Goal: Task Accomplishment & Management: Manage account settings

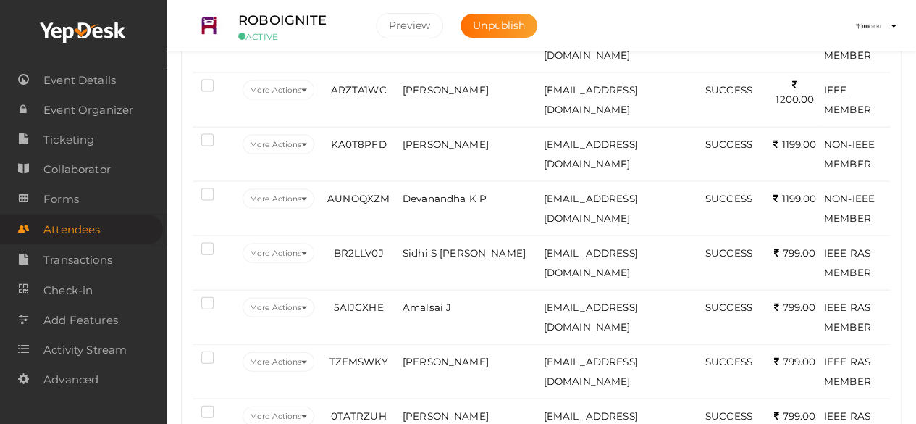
scroll to position [1536, 0]
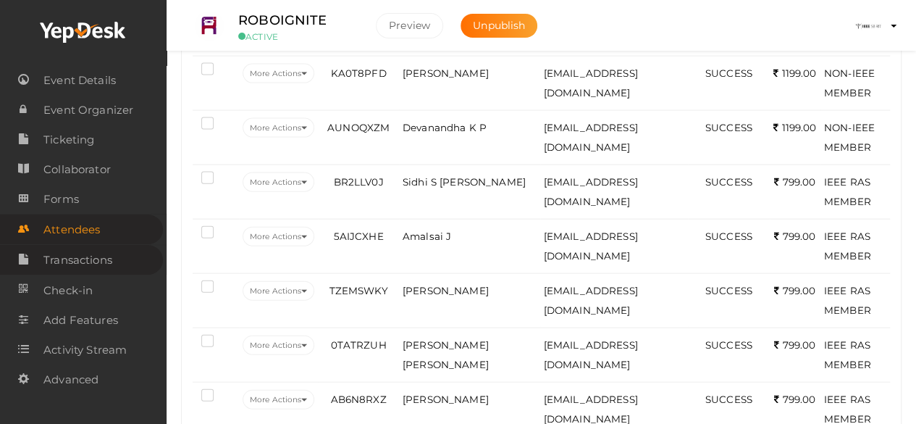
click at [93, 259] on span "Transactions" at bounding box center [77, 259] width 69 height 29
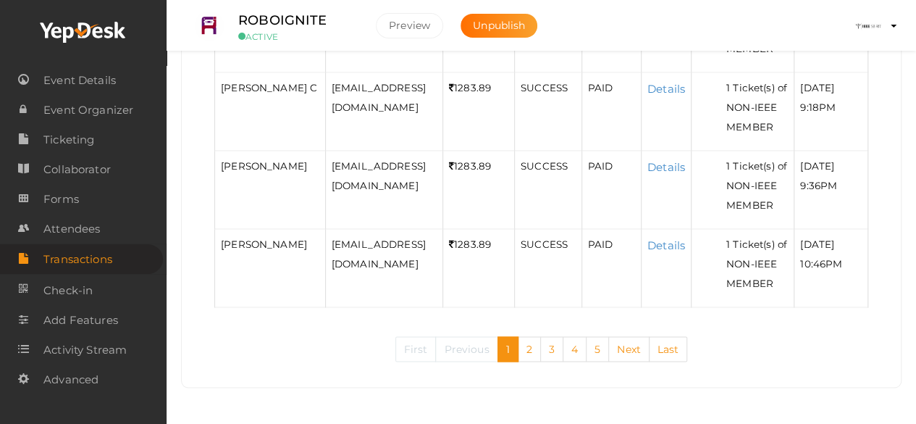
scroll to position [1466, 0]
click at [601, 351] on link "5" at bounding box center [597, 348] width 23 height 25
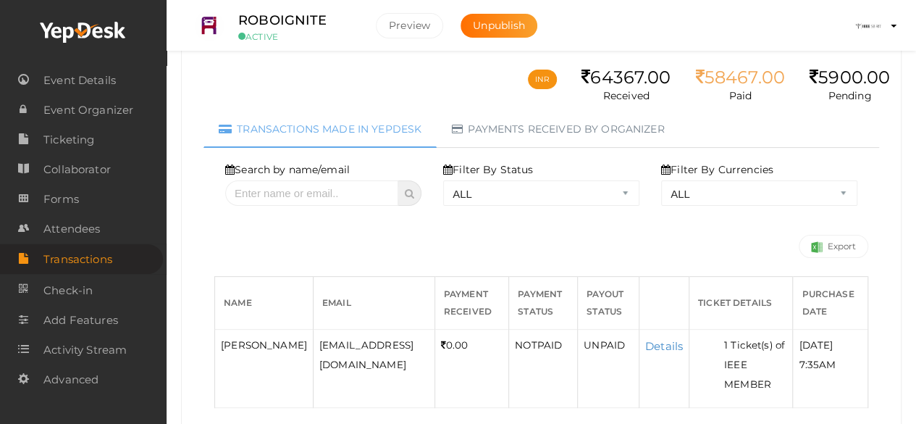
scroll to position [159, 0]
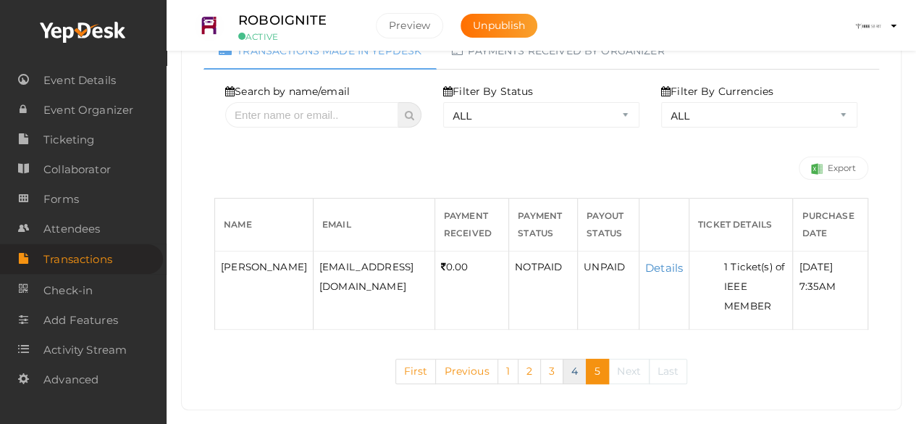
click at [569, 358] on link "4" at bounding box center [575, 370] width 24 height 25
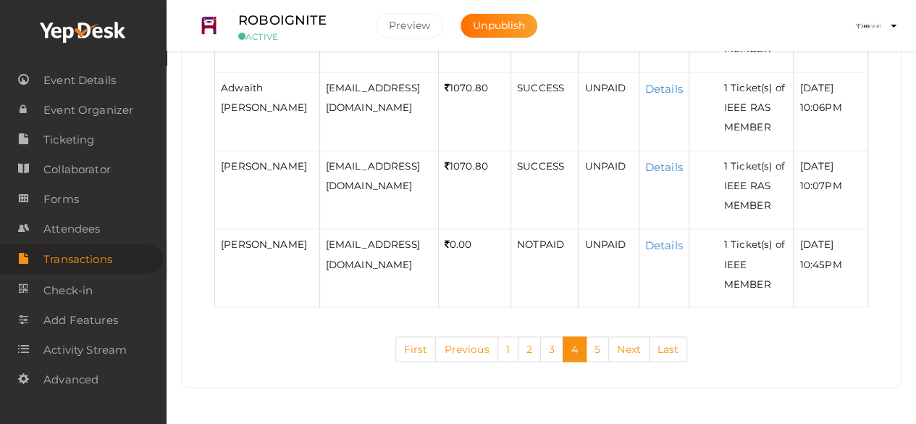
scroll to position [1505, 0]
click at [595, 355] on link "5" at bounding box center [597, 348] width 23 height 25
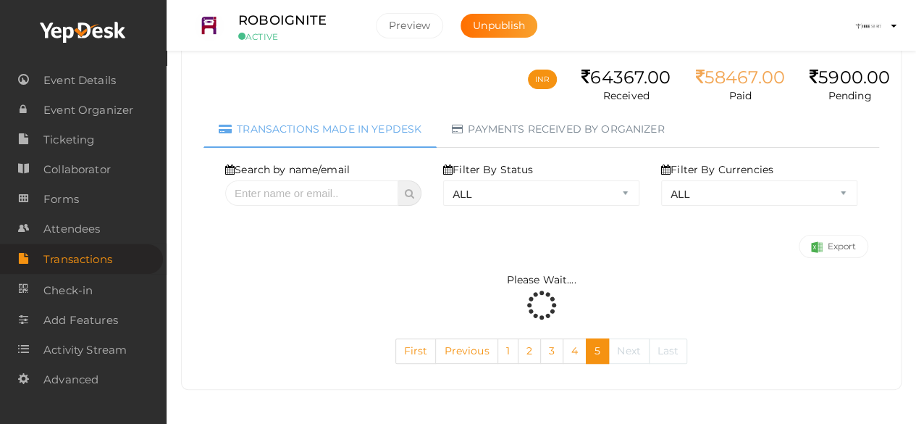
scroll to position [159, 0]
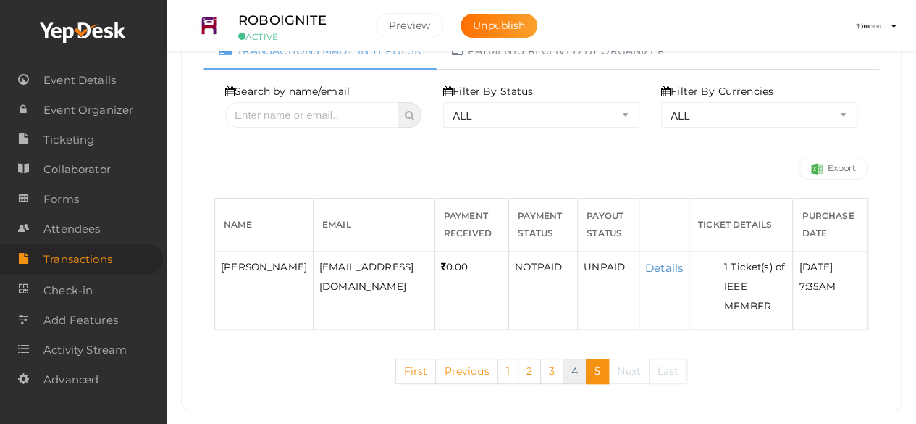
click at [574, 358] on link "4" at bounding box center [575, 370] width 24 height 25
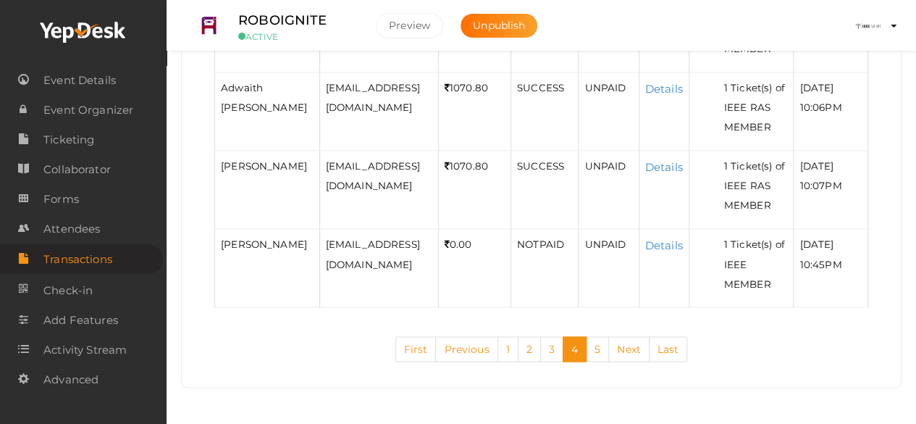
scroll to position [1453, 0]
click at [587, 361] on link "5" at bounding box center [597, 348] width 23 height 25
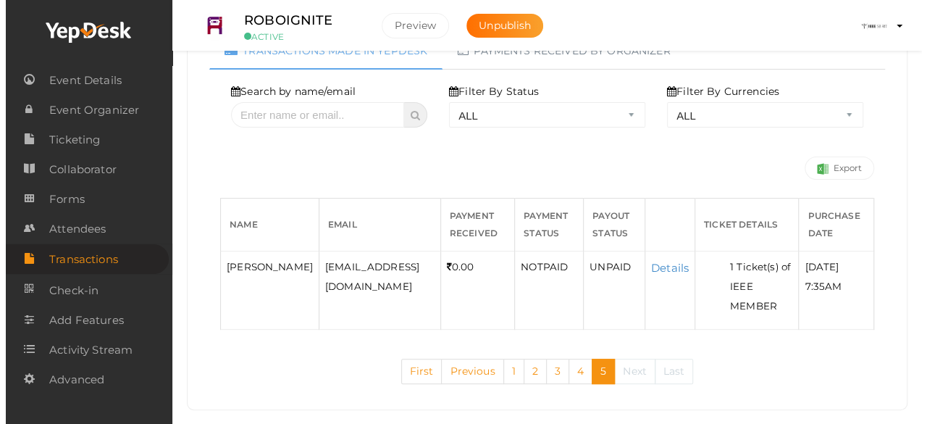
scroll to position [159, 0]
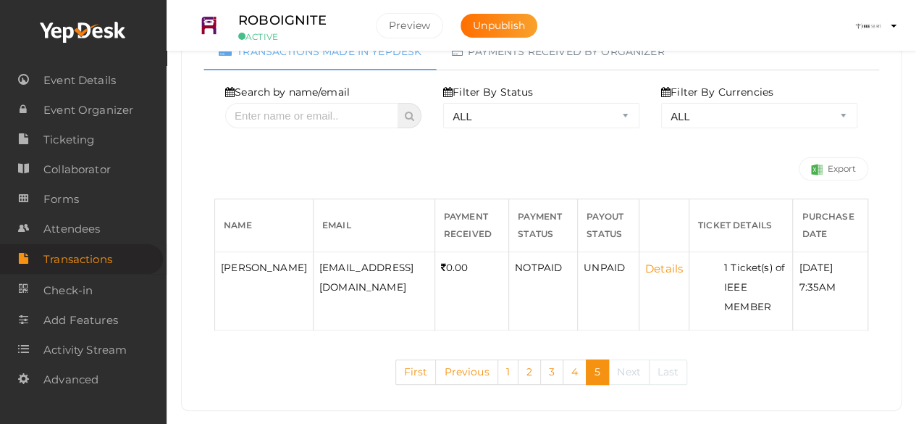
click at [645, 267] on link "Details" at bounding box center [664, 268] width 38 height 14
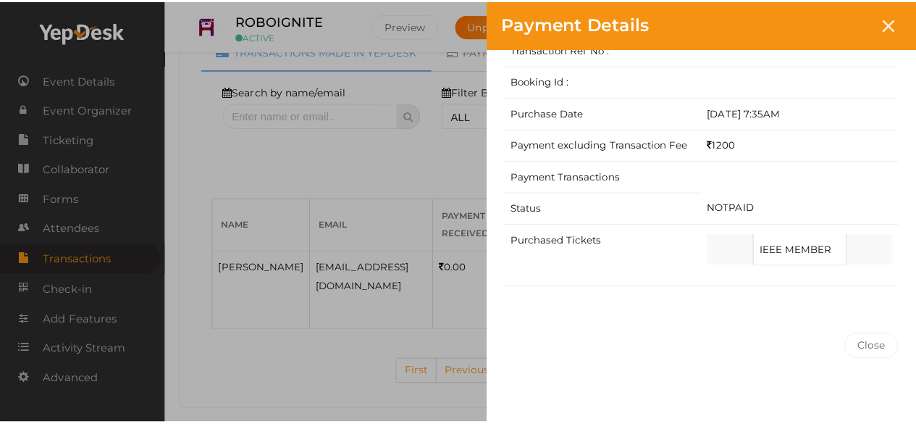
scroll to position [0, 0]
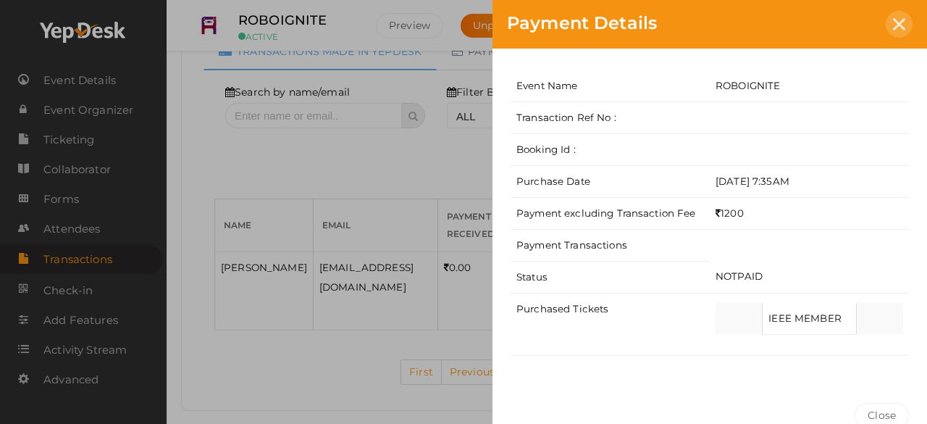
click at [906, 14] on div at bounding box center [899, 24] width 27 height 27
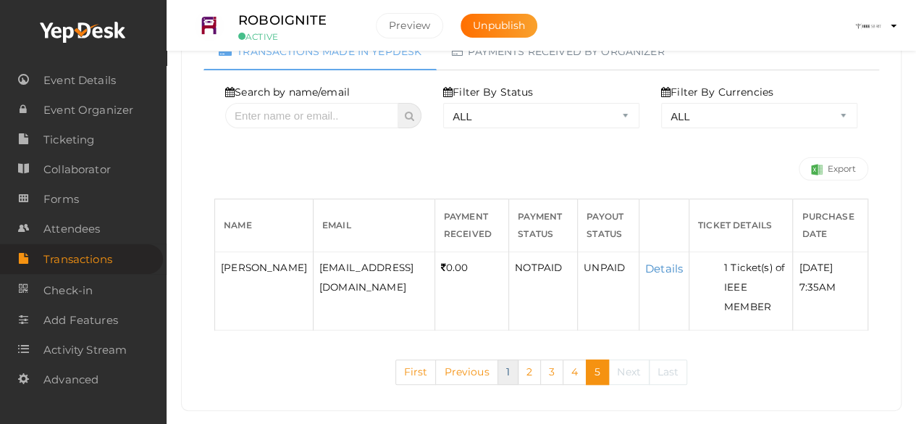
click at [498, 359] on link "1" at bounding box center [508, 371] width 21 height 25
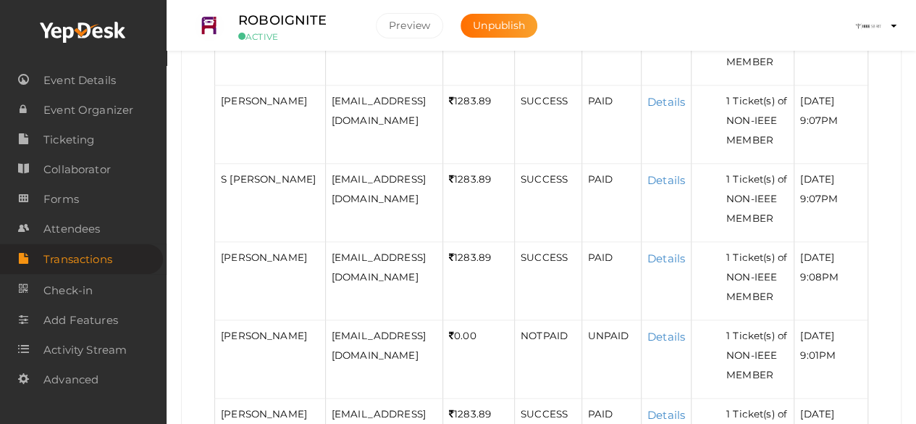
scroll to position [1466, 0]
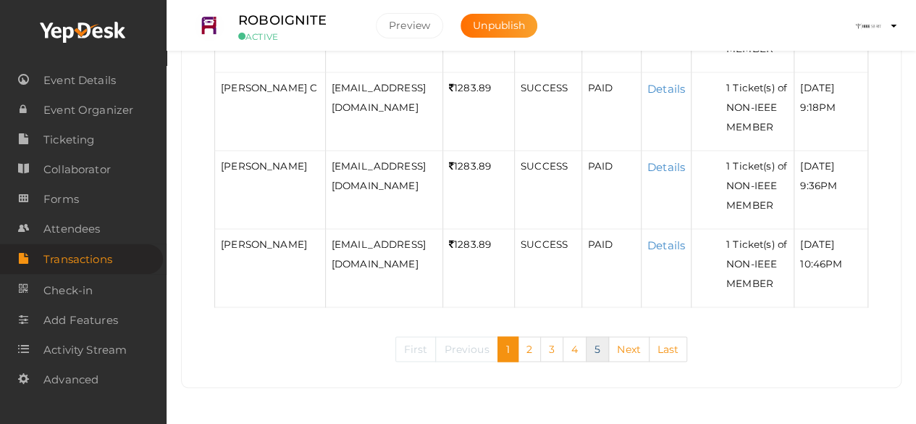
click at [598, 352] on link "5" at bounding box center [597, 348] width 23 height 25
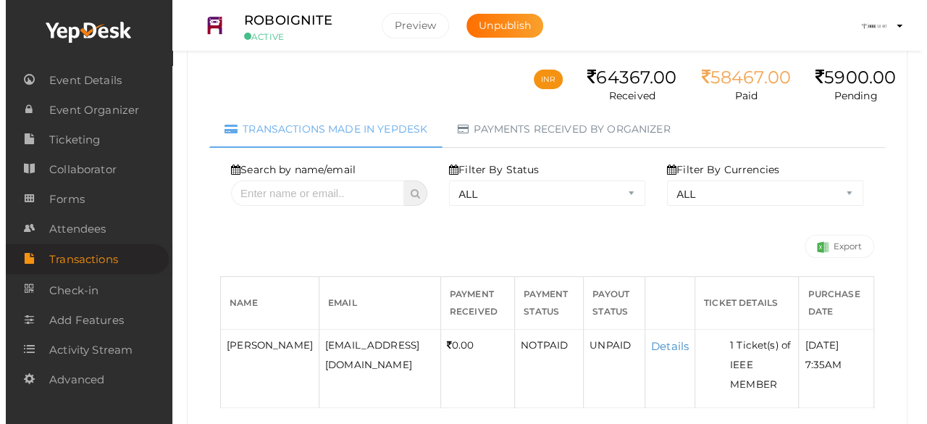
scroll to position [159, 0]
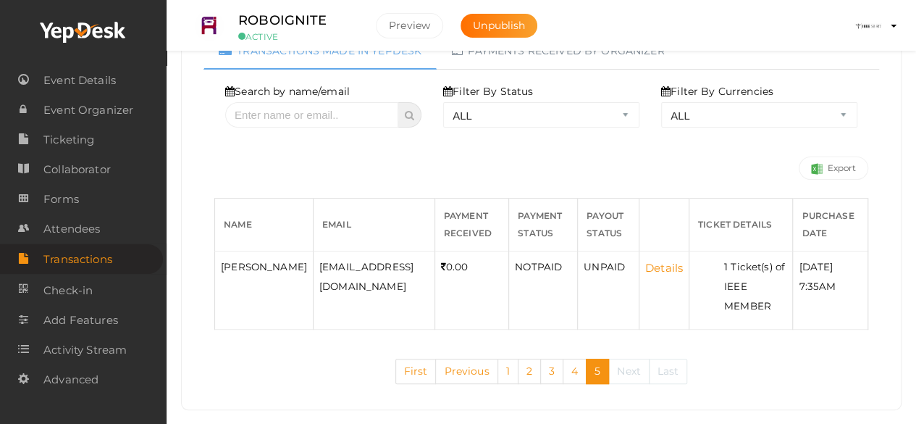
click at [645, 269] on link "Details" at bounding box center [664, 268] width 38 height 14
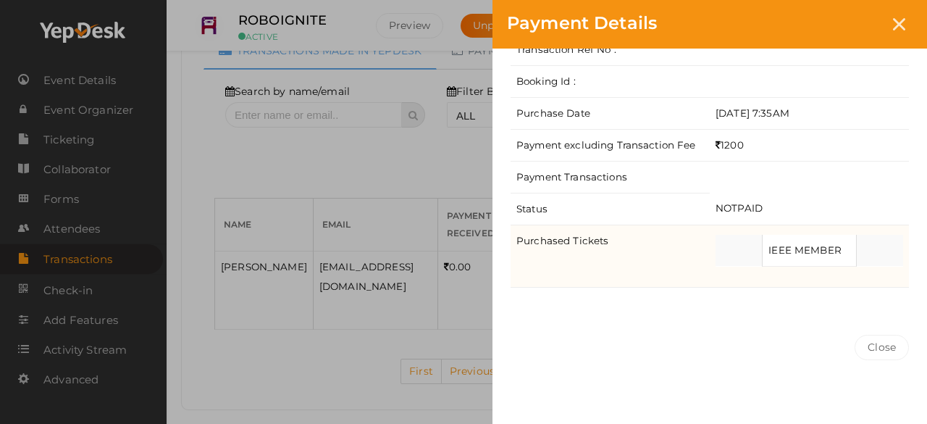
scroll to position [0, 0]
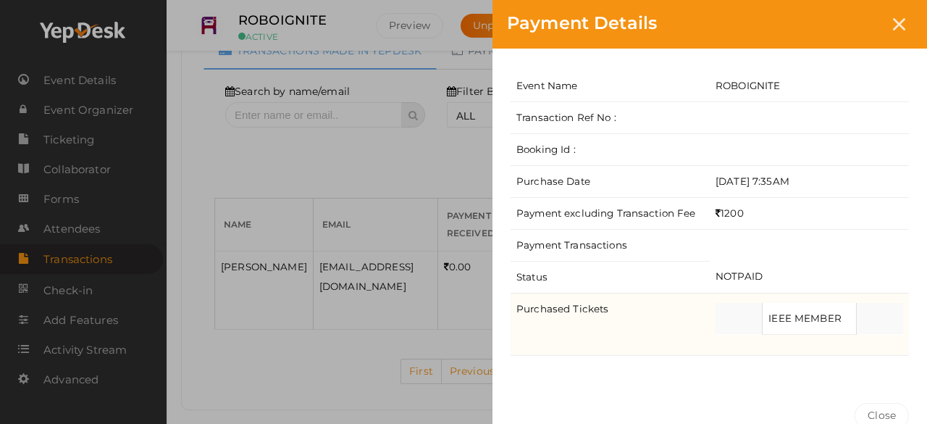
click at [807, 308] on td "IEEE MEMBER" at bounding box center [810, 319] width 94 height 32
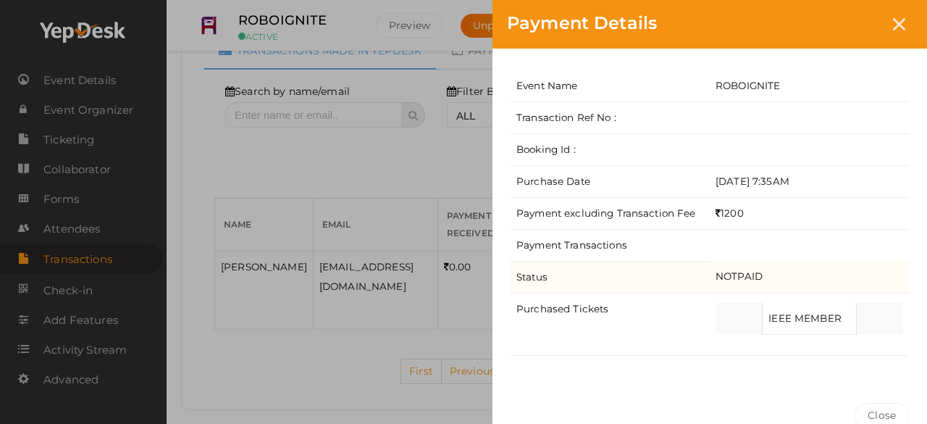
click at [587, 261] on td "Status" at bounding box center [610, 277] width 199 height 32
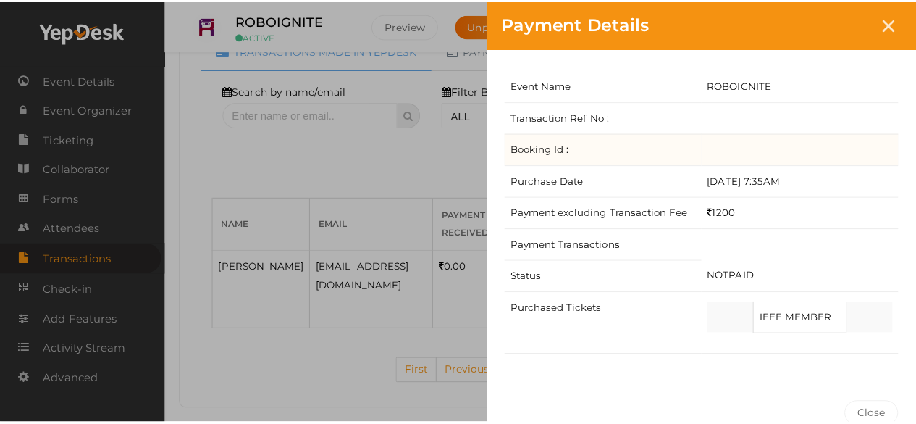
scroll to position [68, 0]
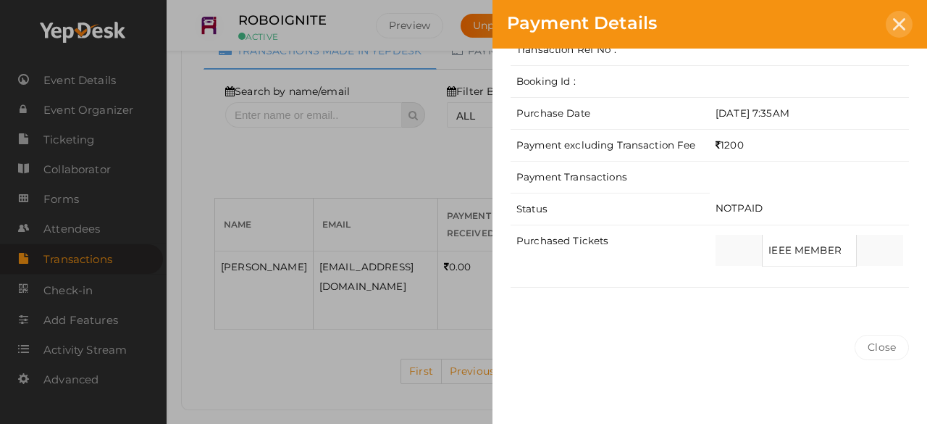
click at [893, 27] on icon at bounding box center [899, 24] width 12 height 12
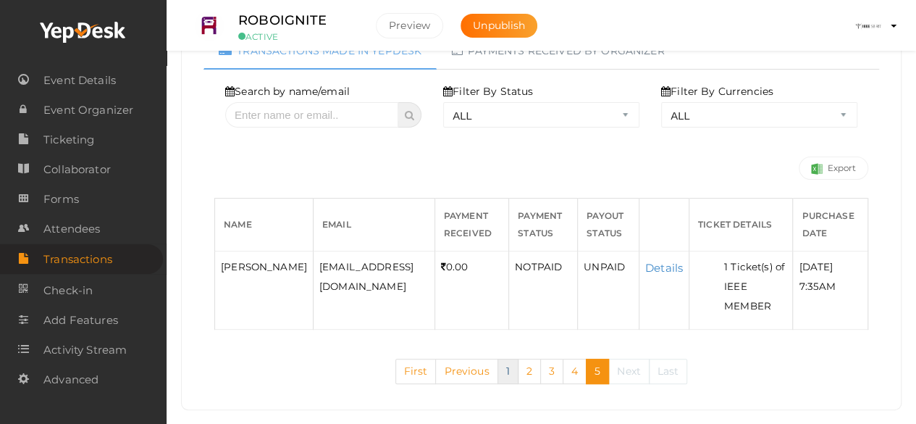
click at [503, 358] on link "1" at bounding box center [508, 370] width 21 height 25
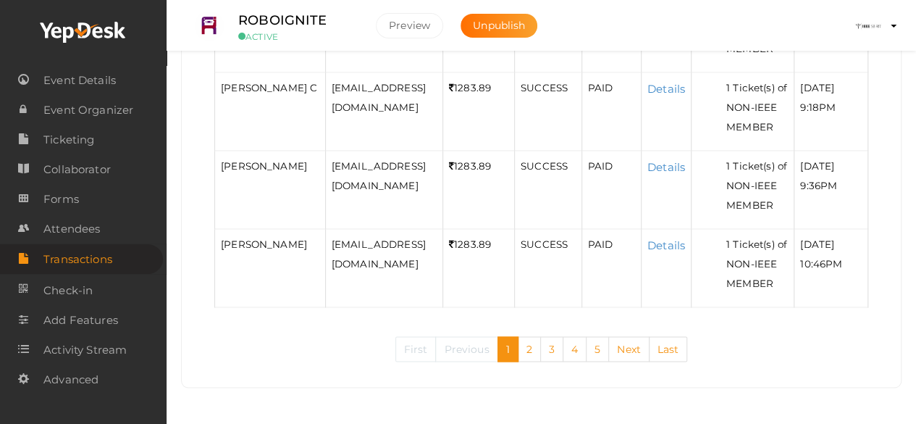
scroll to position [1466, 0]
click at [527, 353] on link "2" at bounding box center [529, 348] width 23 height 25
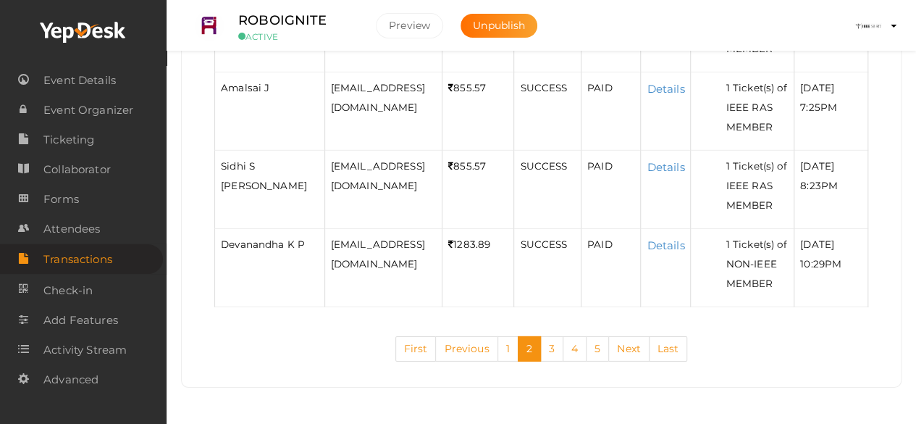
scroll to position [3025, 0]
click at [555, 348] on link "3" at bounding box center [551, 348] width 23 height 25
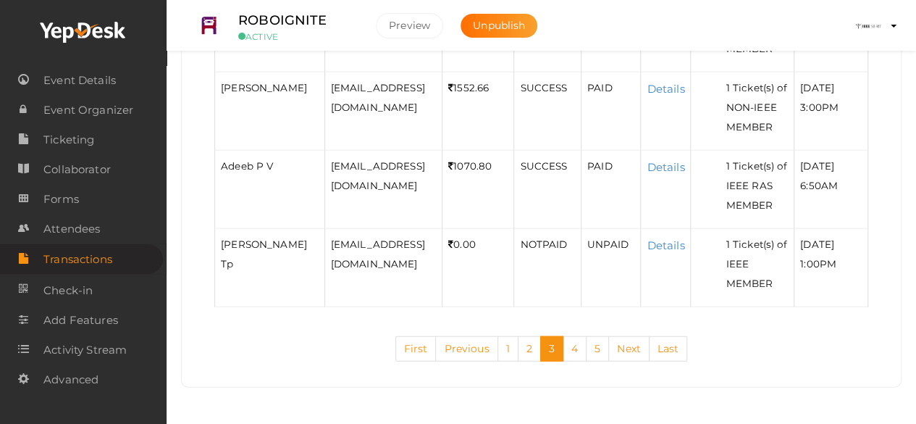
scroll to position [2207, 0]
click at [578, 350] on link "4" at bounding box center [575, 348] width 24 height 25
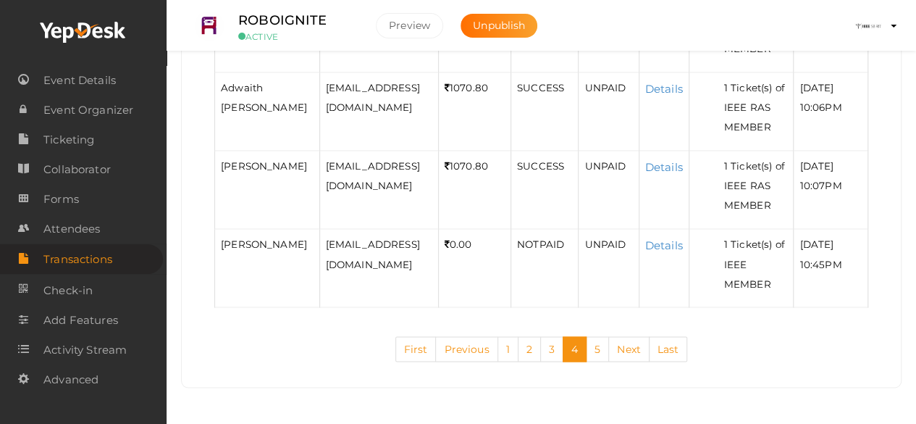
scroll to position [1505, 0]
click at [591, 360] on link "5" at bounding box center [597, 348] width 23 height 25
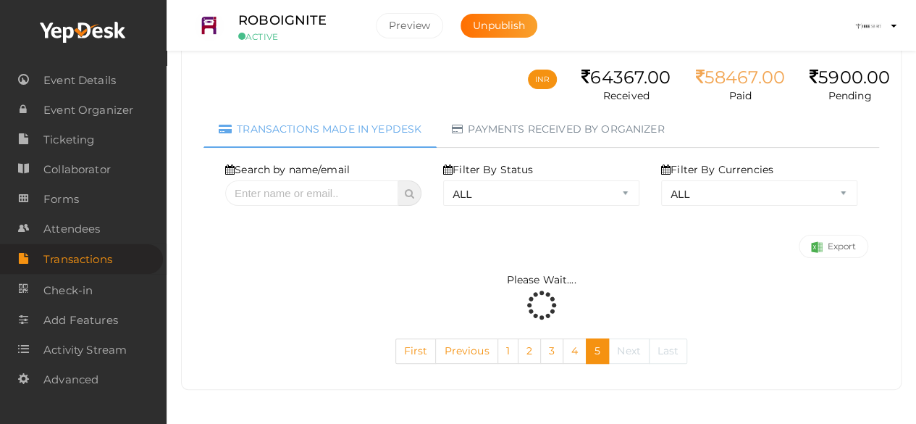
scroll to position [159, 0]
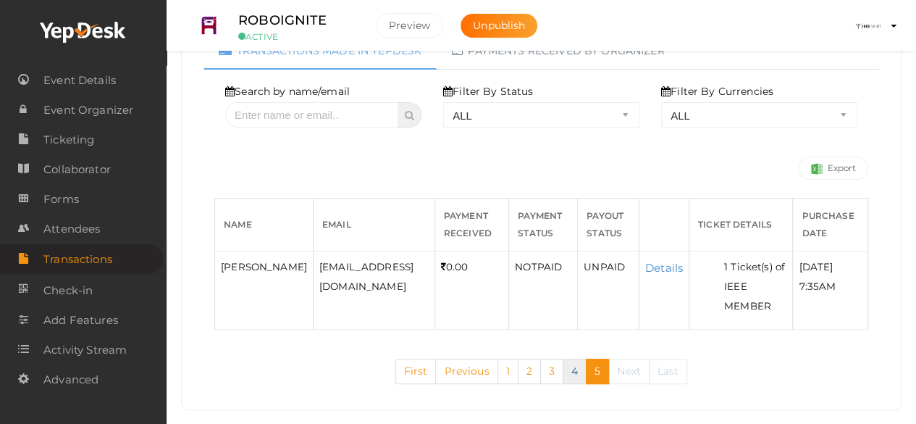
click at [564, 358] on link "4" at bounding box center [575, 370] width 24 height 25
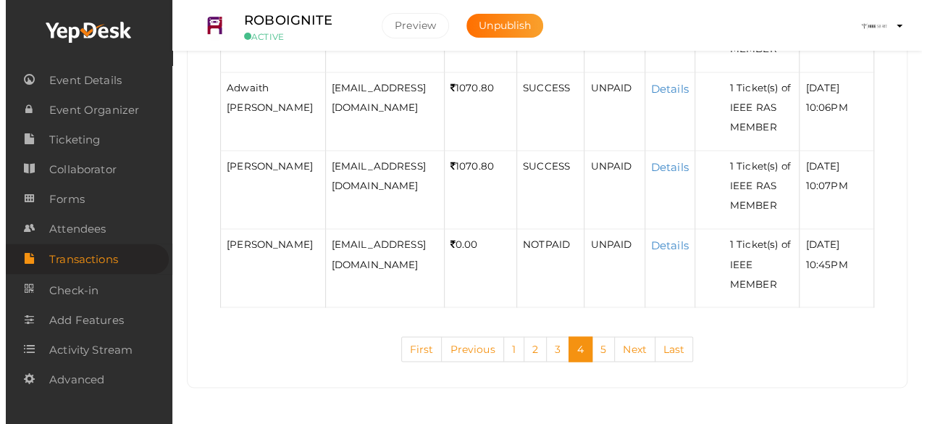
scroll to position [1353, 0]
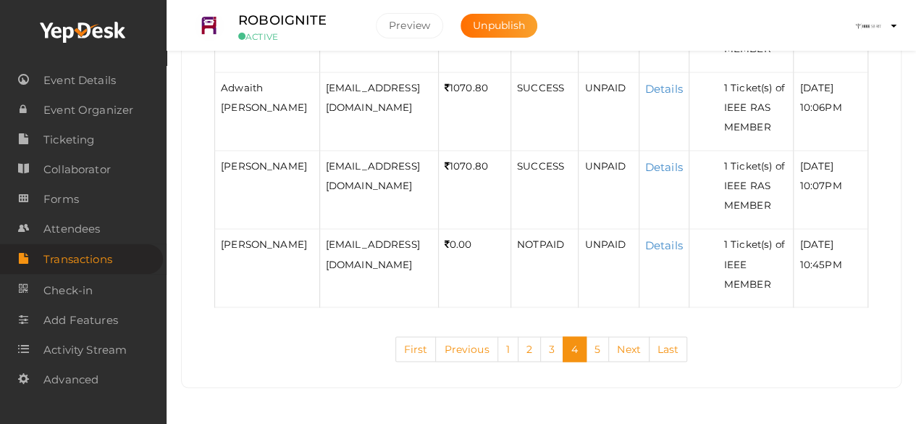
click at [361, 191] on span "[EMAIL_ADDRESS][DOMAIN_NAME]" at bounding box center [373, 175] width 94 height 31
click at [683, 174] on link "Details" at bounding box center [664, 167] width 38 height 14
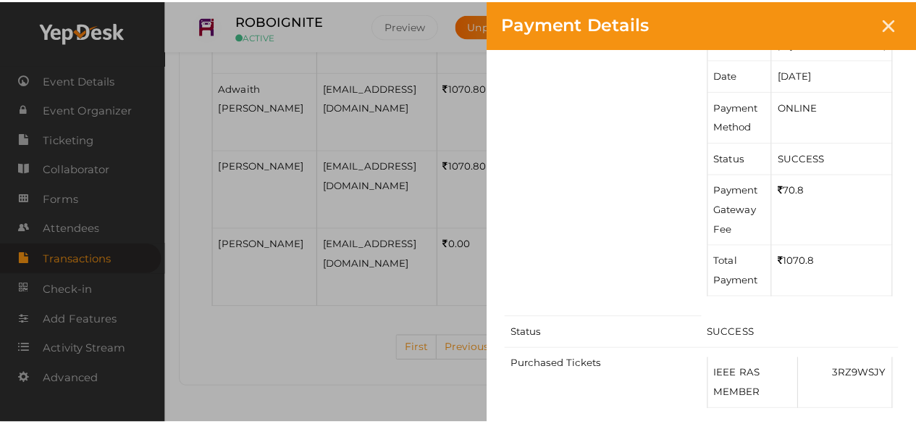
scroll to position [214, 0]
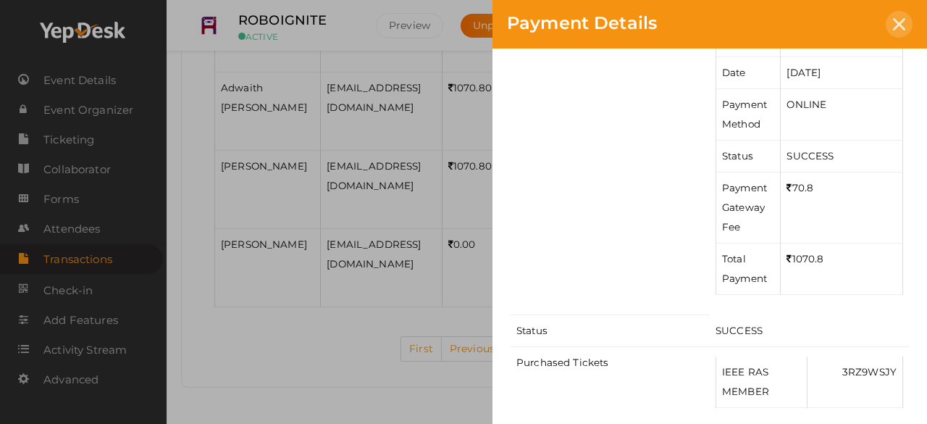
click at [897, 33] on div at bounding box center [899, 24] width 27 height 27
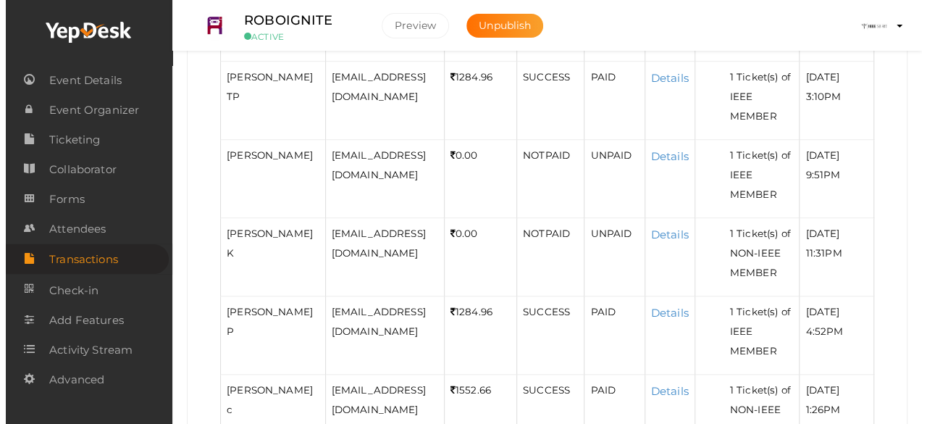
scroll to position [424, 0]
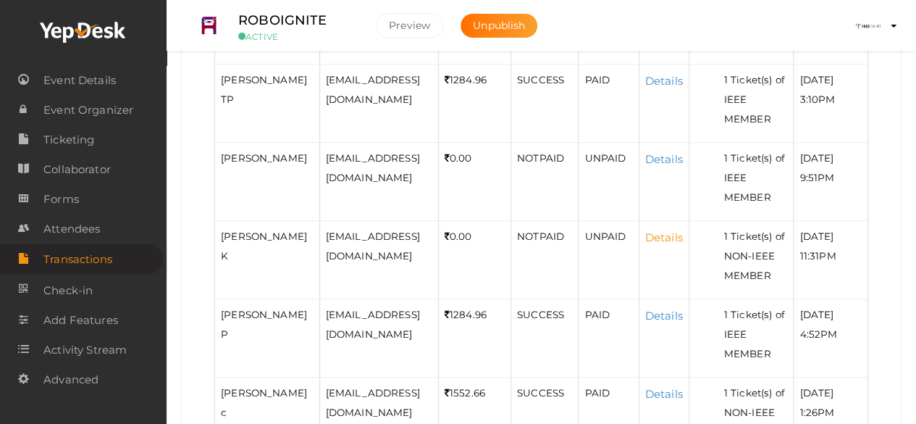
click at [683, 244] on link "Details" at bounding box center [664, 237] width 38 height 14
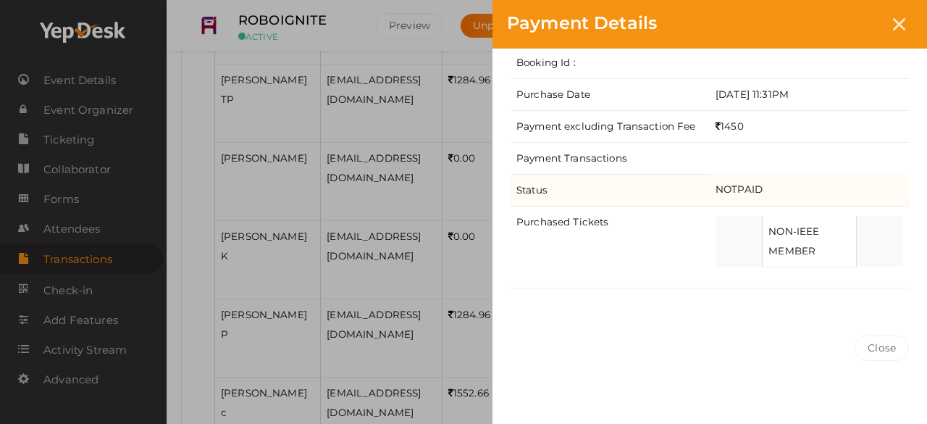
scroll to position [0, 0]
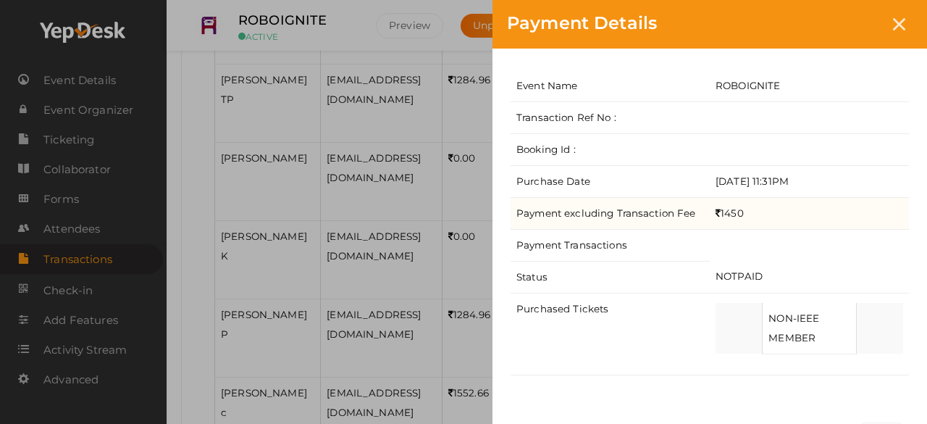
click at [624, 225] on td "Payment excluding Transaction Fee" at bounding box center [610, 213] width 199 height 32
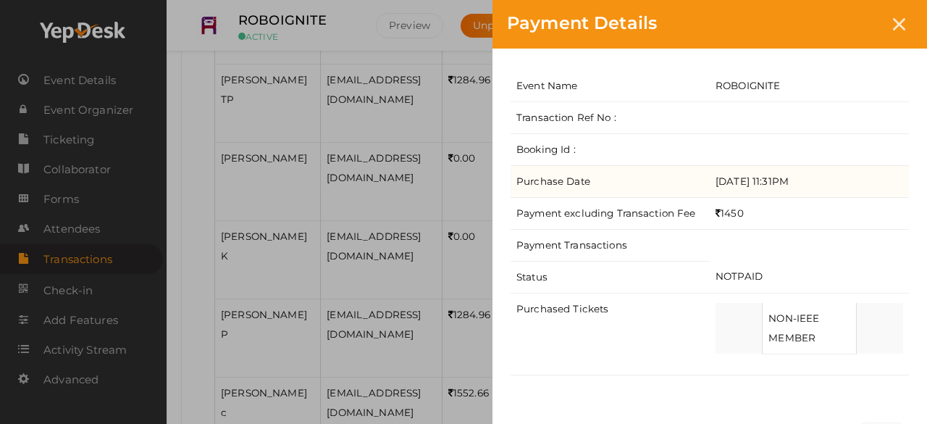
click at [620, 184] on td "Purchase Date" at bounding box center [610, 181] width 199 height 32
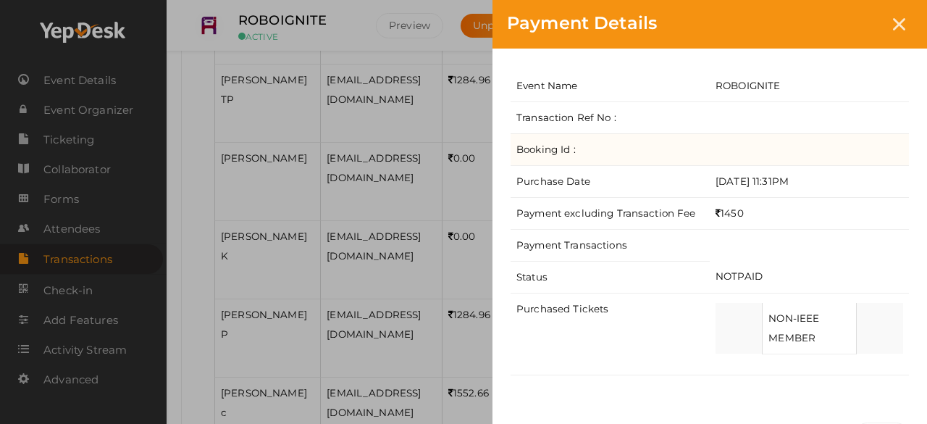
click at [614, 140] on td "Booking Id :" at bounding box center [610, 149] width 199 height 32
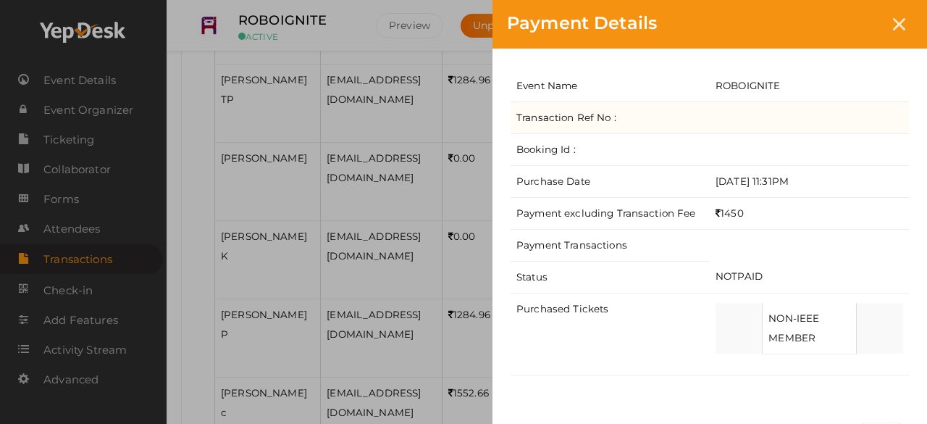
click at [612, 106] on td "Transaction Ref No :" at bounding box center [610, 117] width 199 height 32
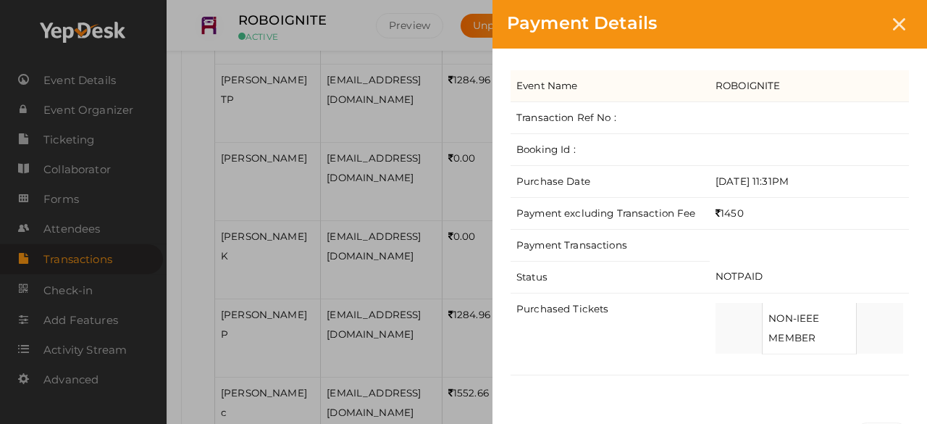
click at [612, 79] on td "Event Name" at bounding box center [610, 86] width 199 height 32
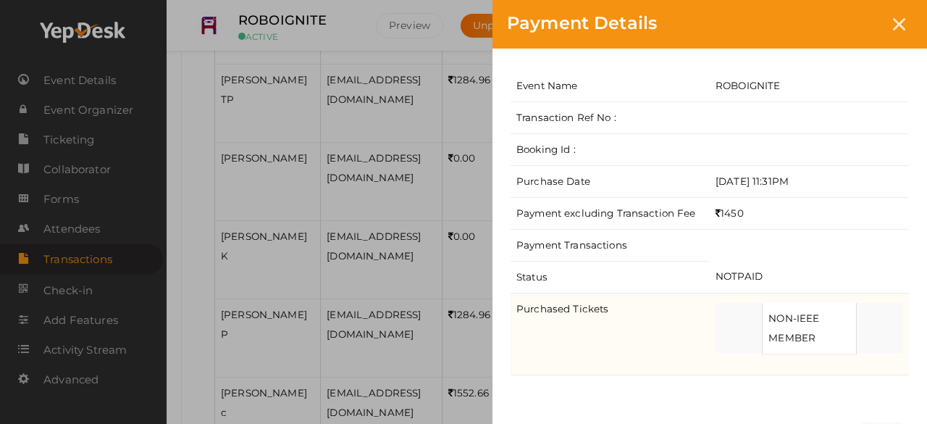
click at [774, 307] on td "NON-IEEE MEMBER" at bounding box center [810, 328] width 94 height 51
click at [627, 303] on td "Purchased Tickets" at bounding box center [610, 334] width 199 height 82
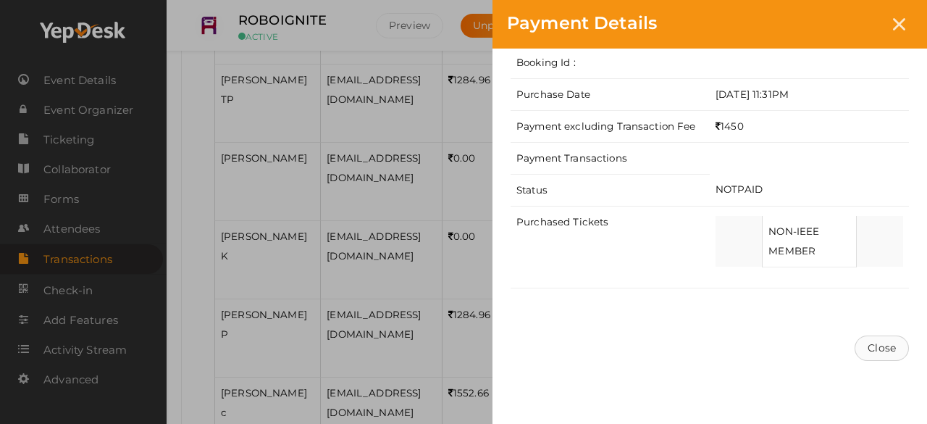
click at [872, 337] on button "Close" at bounding box center [882, 347] width 54 height 25
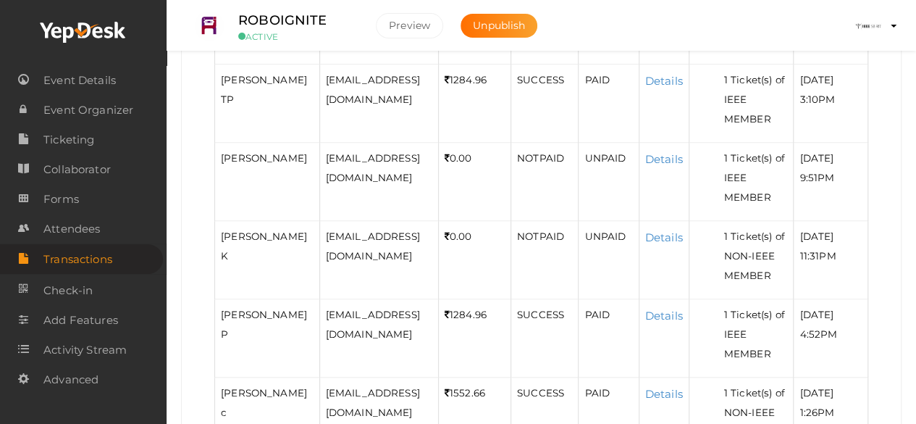
click at [253, 164] on span "Muzammil c k" at bounding box center [264, 158] width 86 height 12
click at [326, 188] on div "muzammilcusat@gmail.com" at bounding box center [379, 167] width 106 height 39
click at [333, 186] on div "muzammilcusat@gmail.com" at bounding box center [379, 167] width 106 height 39
click at [781, 207] on li "1 Ticket(s) of IEEE MEMBER" at bounding box center [756, 177] width 64 height 59
click at [683, 166] on link "Details" at bounding box center [664, 159] width 38 height 14
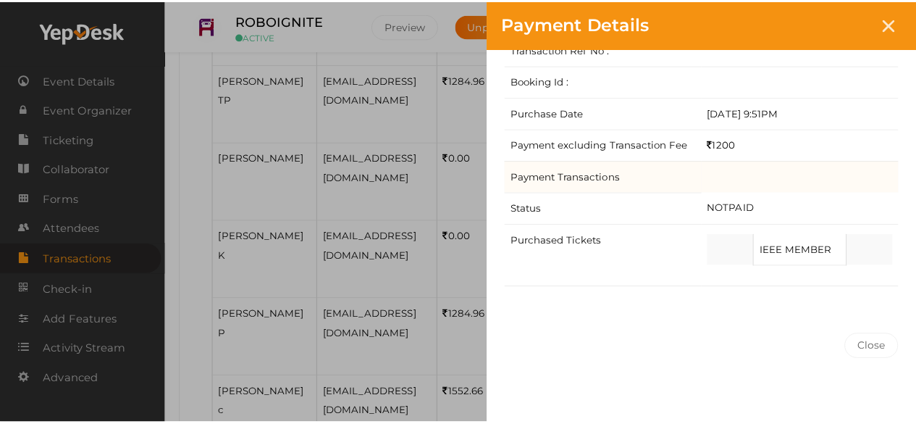
scroll to position [0, 0]
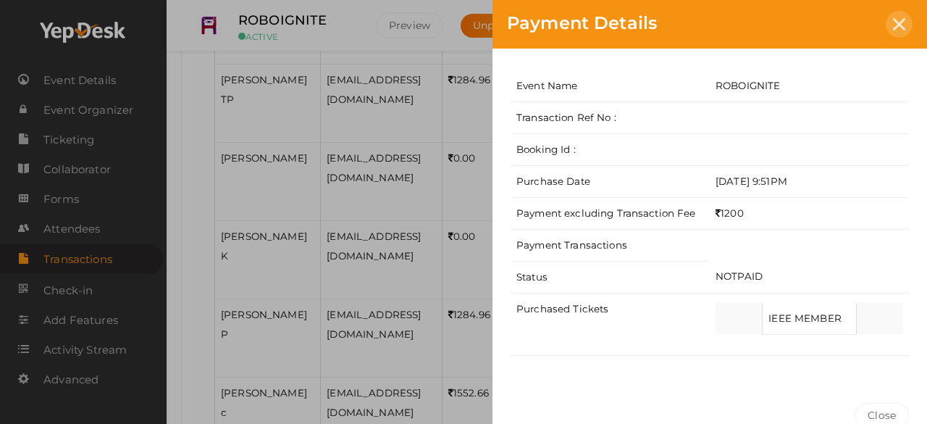
click at [888, 20] on div at bounding box center [899, 24] width 27 height 27
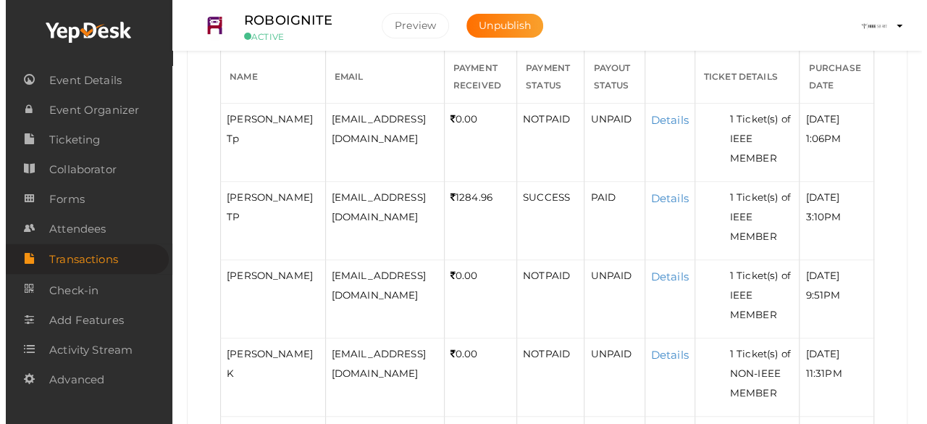
scroll to position [308, 0]
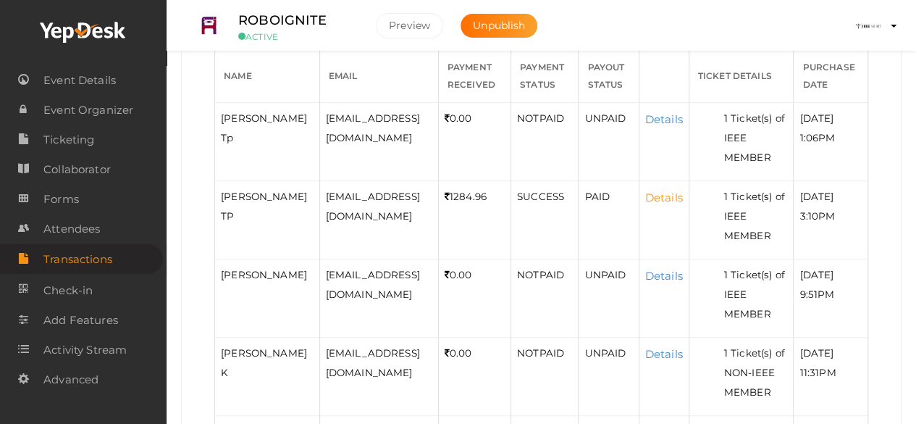
click at [683, 204] on link "Details" at bounding box center [664, 197] width 38 height 14
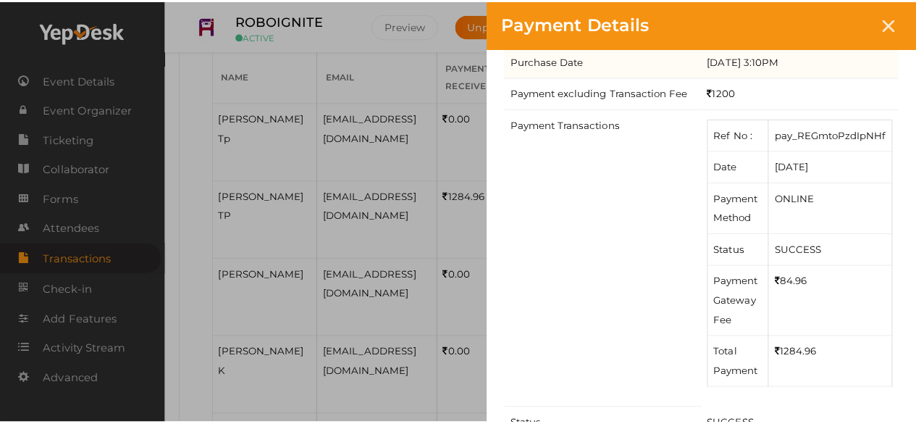
scroll to position [119, 0]
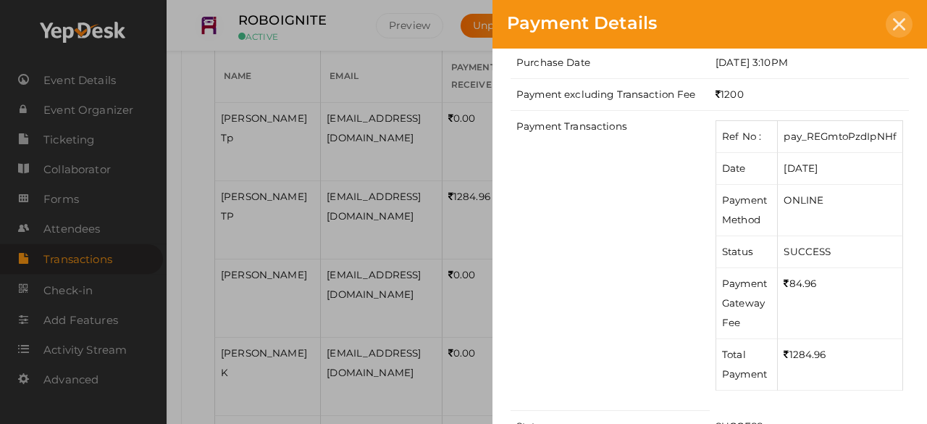
click at [904, 27] on icon at bounding box center [899, 24] width 12 height 12
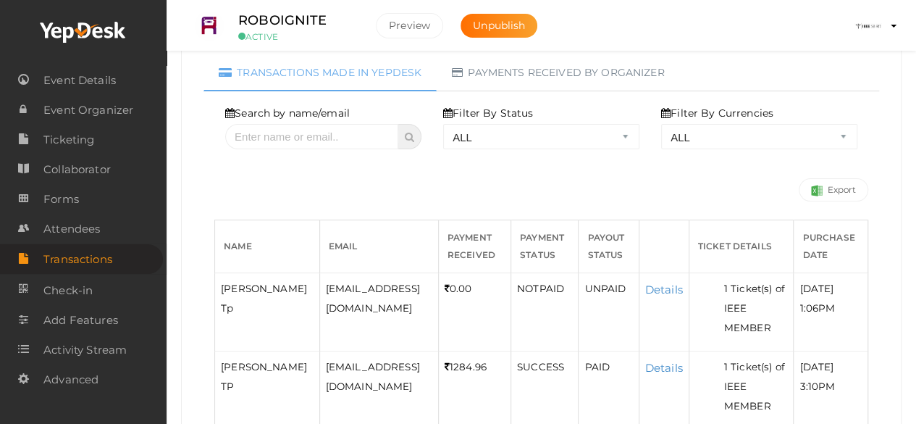
scroll to position [0, 0]
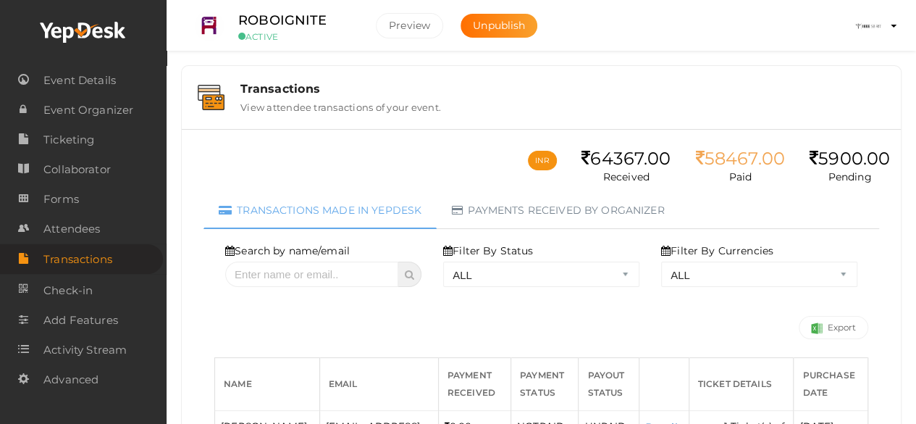
click at [736, 148] on div "58467.00" at bounding box center [739, 158] width 89 height 21
click at [654, 202] on link "Payments received by organizer" at bounding box center [558, 210] width 243 height 37
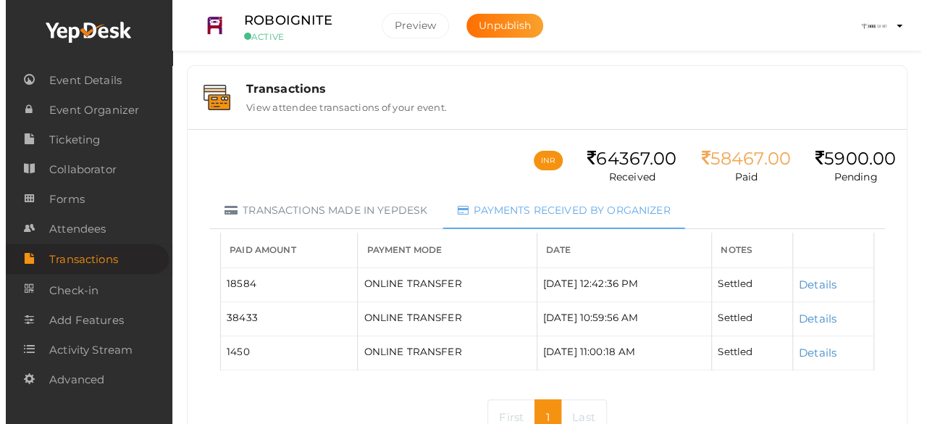
scroll to position [70, 0]
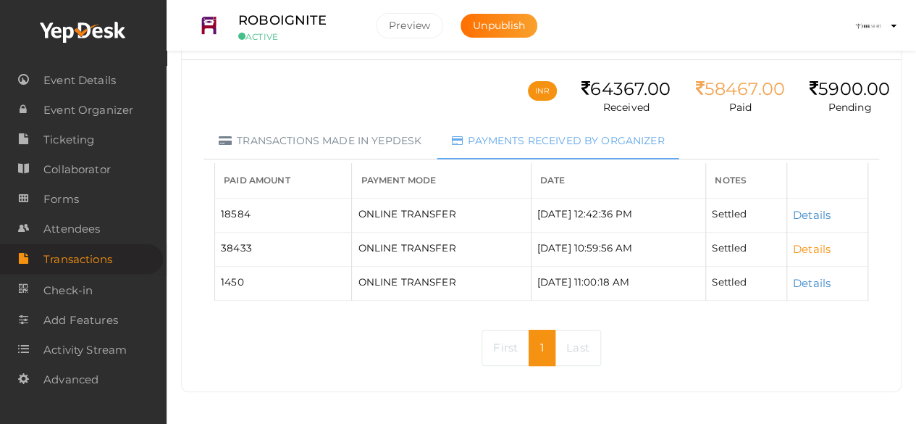
click at [817, 244] on link "Details" at bounding box center [812, 249] width 38 height 14
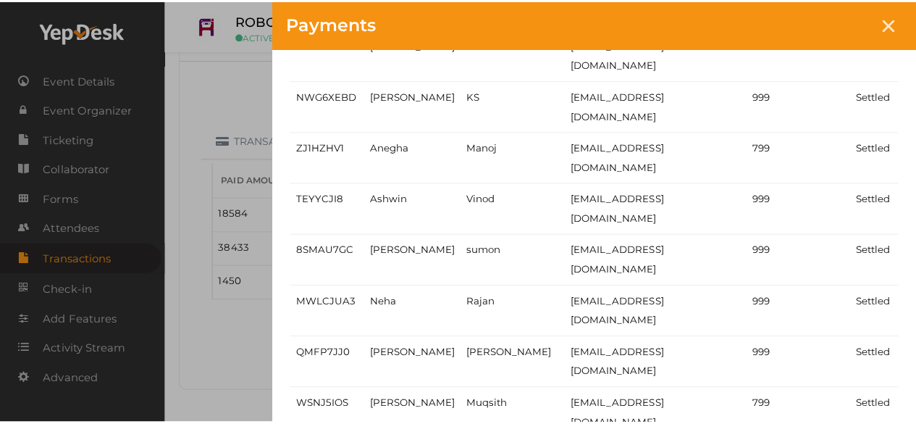
scroll to position [126, 0]
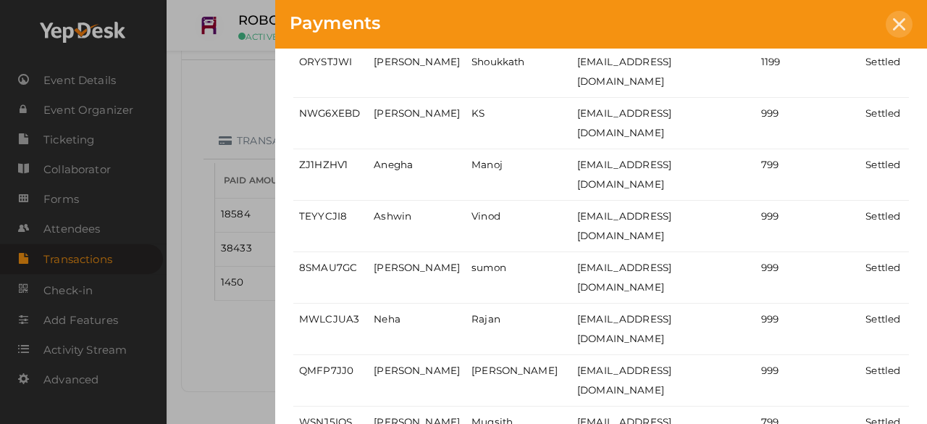
click at [893, 20] on icon at bounding box center [899, 24] width 12 height 12
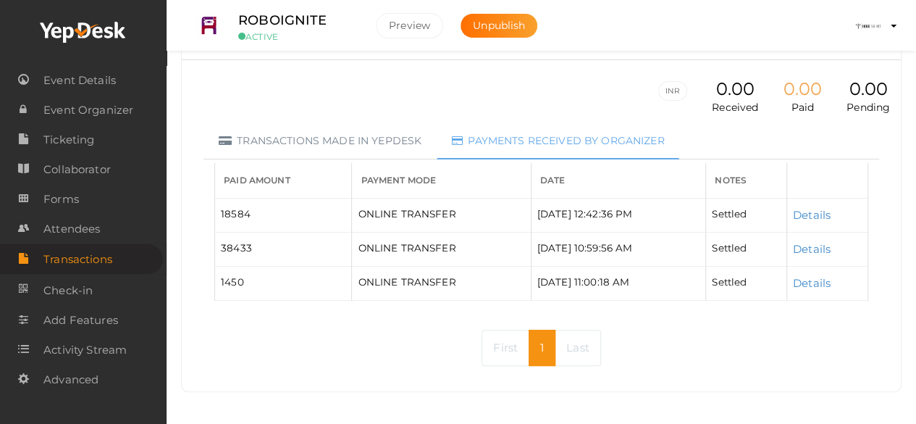
scroll to position [13, 0]
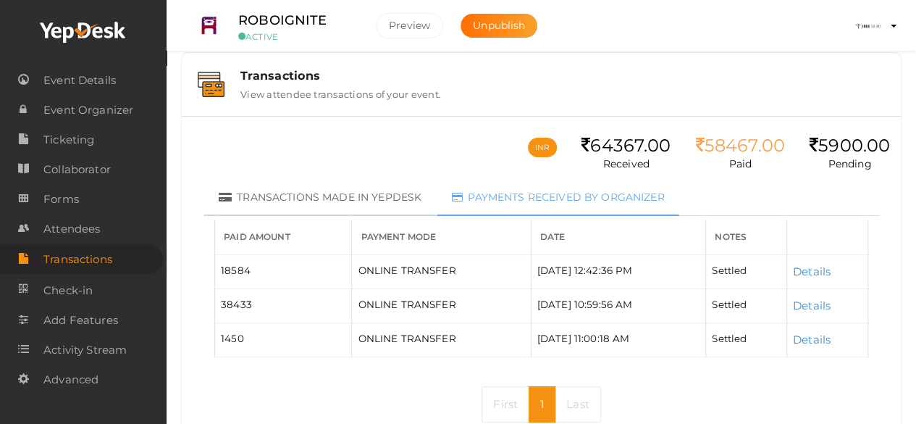
click at [345, 190] on link "Transactions made in Yepdesk" at bounding box center [319, 197] width 233 height 37
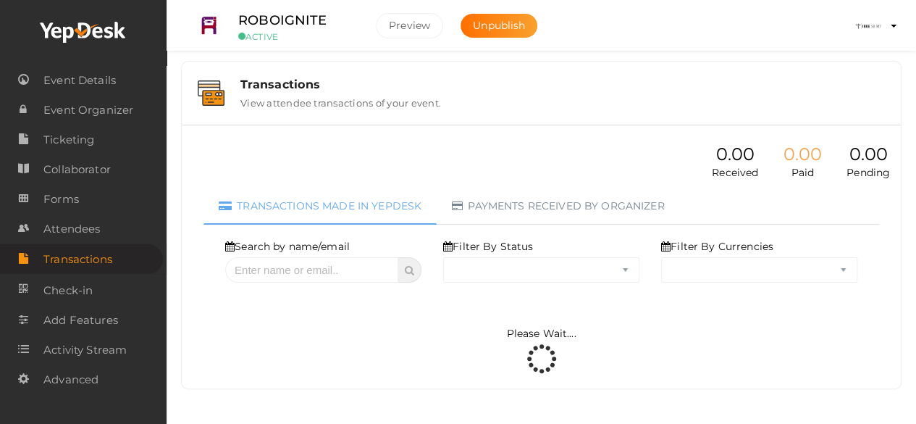
select select "ALL"
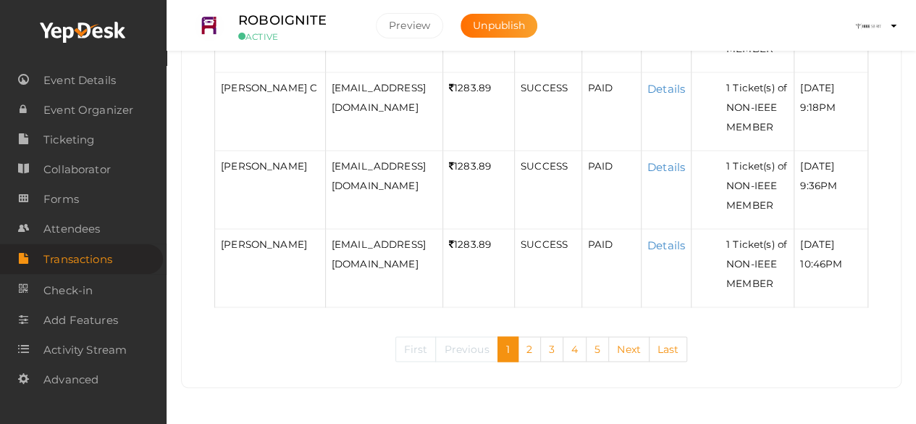
scroll to position [1466, 0]
click at [602, 351] on link "5" at bounding box center [597, 348] width 23 height 25
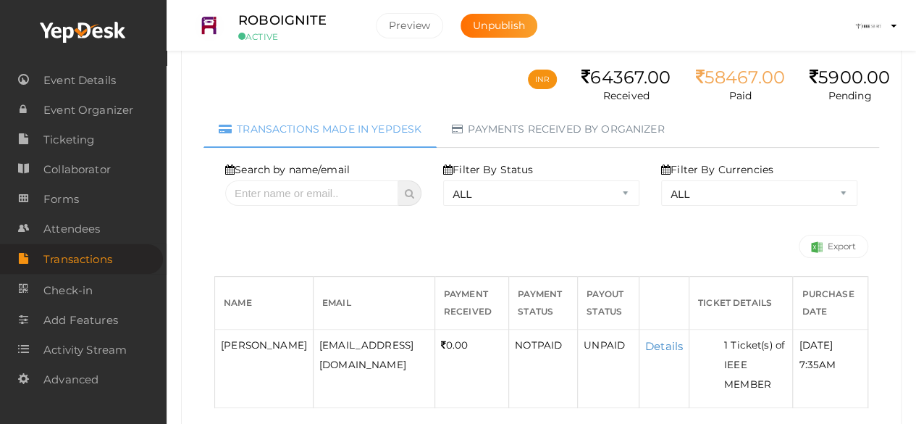
scroll to position [159, 0]
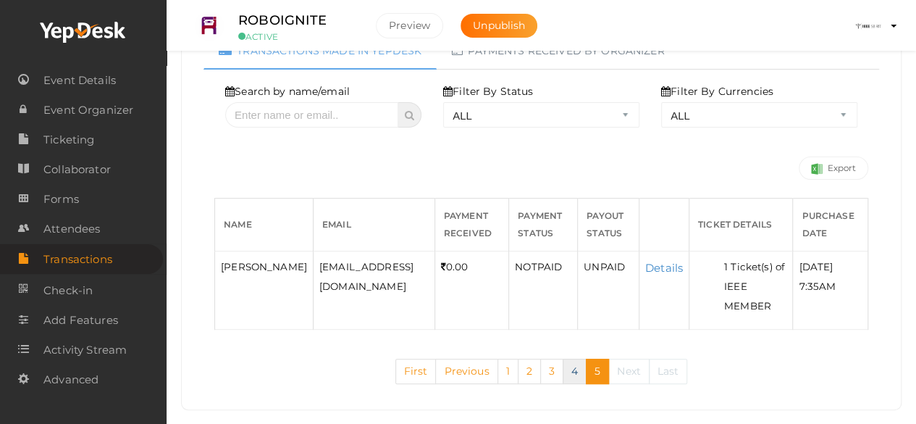
click at [575, 358] on link "4" at bounding box center [575, 370] width 24 height 25
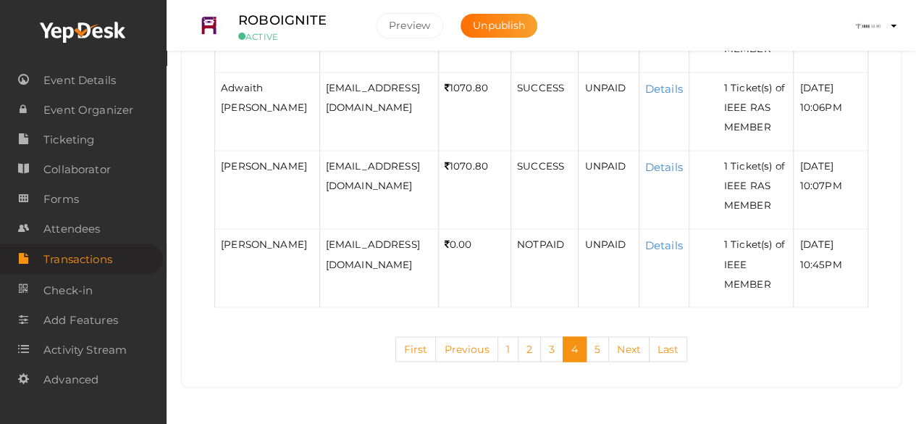
scroll to position [1505, 0]
click at [600, 360] on link "5" at bounding box center [597, 348] width 23 height 25
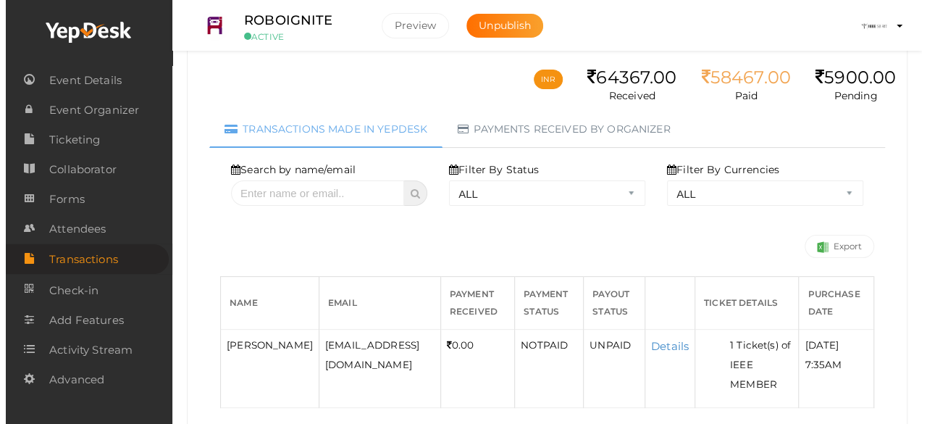
scroll to position [159, 0]
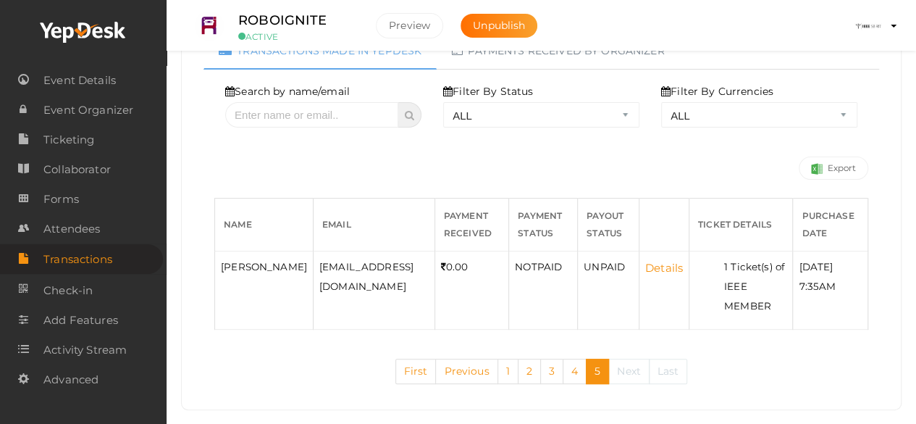
click at [645, 266] on link "Details" at bounding box center [664, 268] width 38 height 14
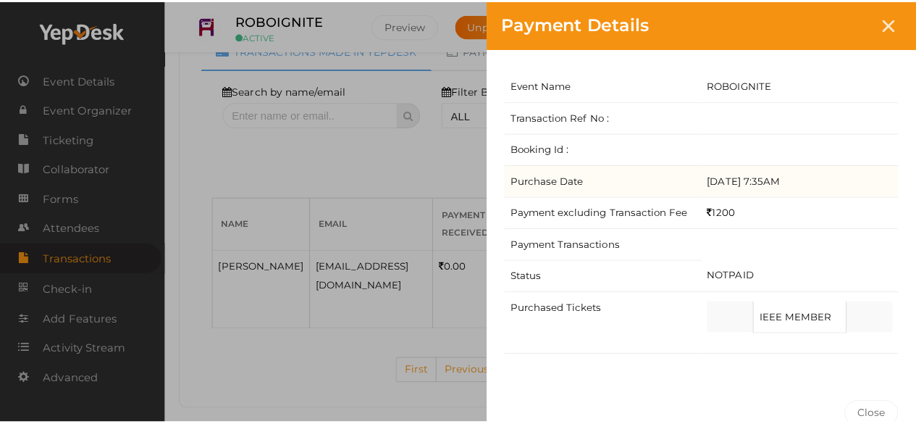
scroll to position [68, 0]
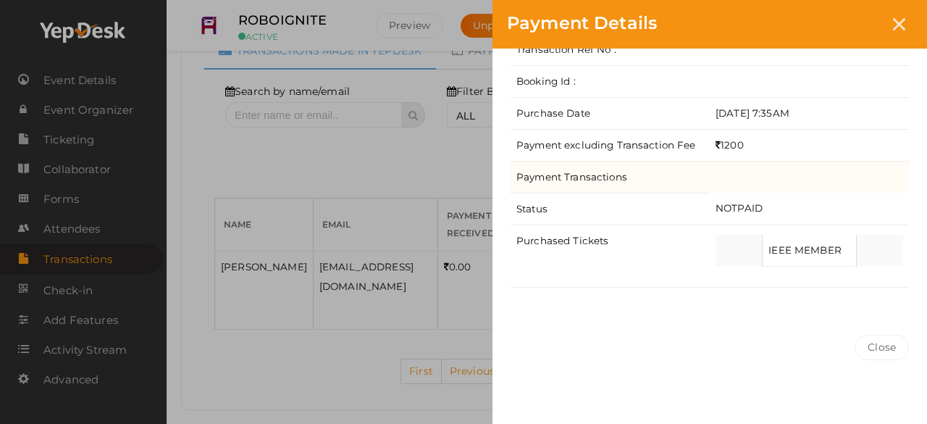
click at [708, 170] on td "Payment Transactions" at bounding box center [610, 177] width 199 height 32
click at [626, 169] on td "Payment Transactions" at bounding box center [610, 177] width 199 height 32
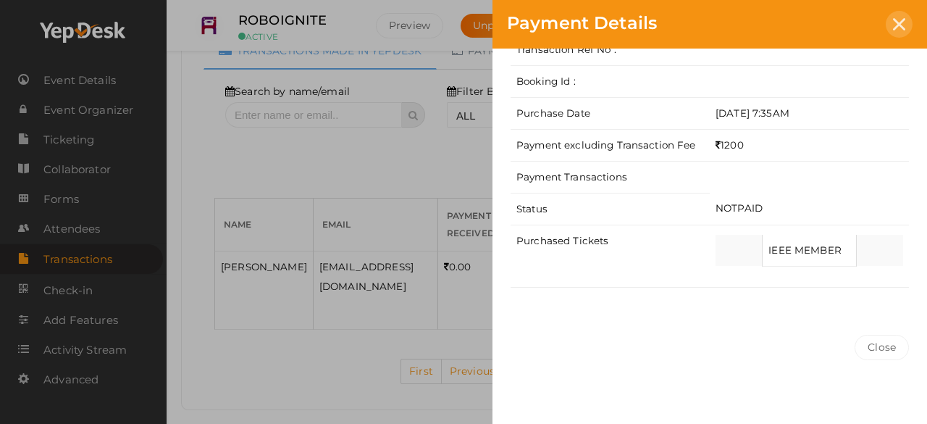
click at [897, 29] on icon at bounding box center [899, 24] width 12 height 12
